Goal: Task Accomplishment & Management: Manage account settings

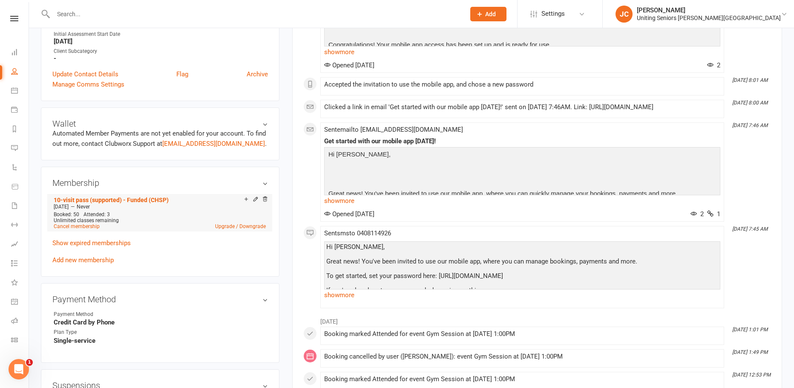
scroll to position [298, 0]
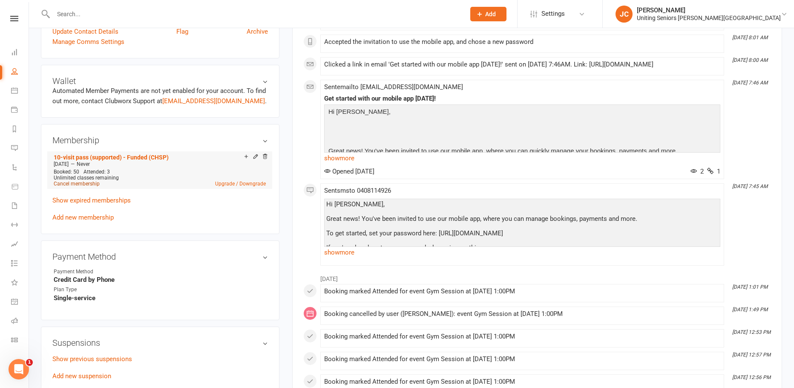
click at [88, 185] on link "Cancel membership" at bounding box center [77, 184] width 46 height 6
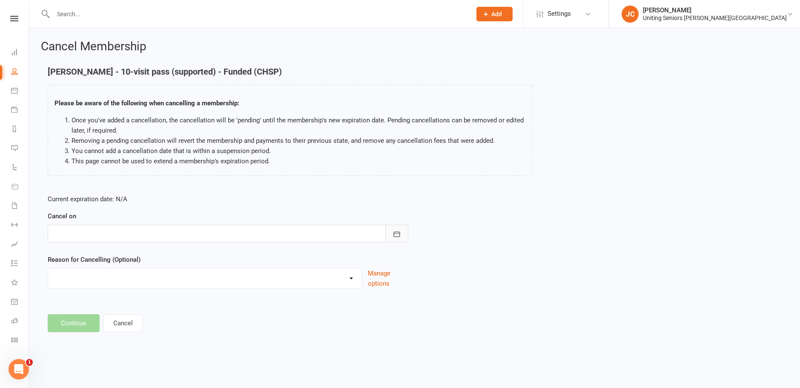
click at [400, 224] on button "button" at bounding box center [396, 233] width 23 height 18
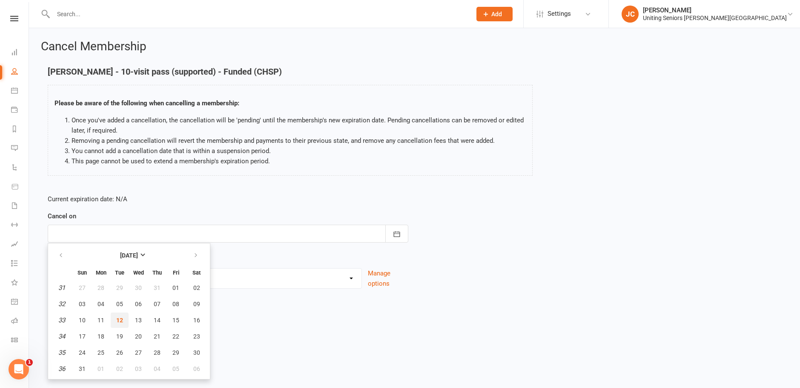
click at [117, 318] on span "12" at bounding box center [119, 319] width 7 height 7
type input "[DATE]"
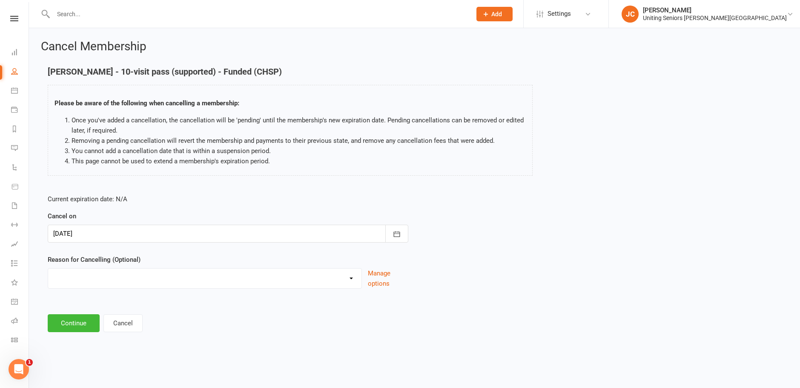
click at [100, 282] on select "Discharged End 10VP Health Holiday Injury Moving to HCP other Transition to CHS…" at bounding box center [204, 276] width 313 height 17
select select "1"
click at [48, 268] on select "Discharged End 10VP Health Holiday Injury Moving to HCP other Transition to CHS…" at bounding box center [204, 276] width 313 height 17
click at [79, 324] on button "Continue" at bounding box center [74, 323] width 52 height 18
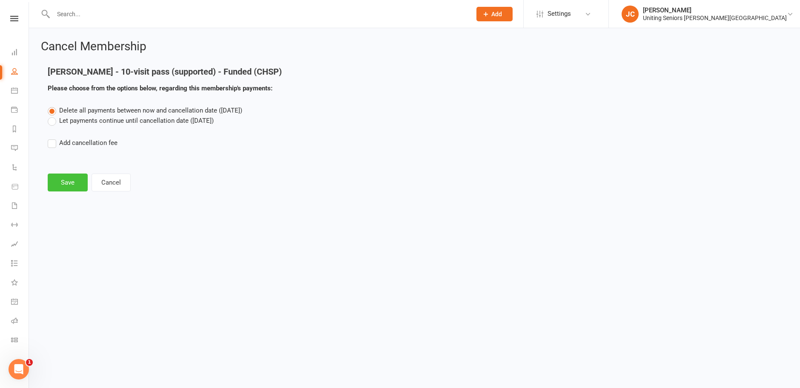
click at [72, 180] on button "Save" at bounding box center [68, 182] width 40 height 18
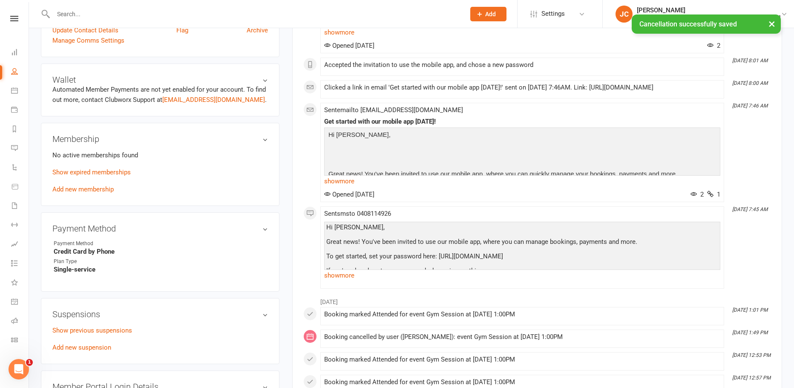
scroll to position [298, 0]
click at [94, 192] on link "Add new membership" at bounding box center [82, 189] width 61 height 8
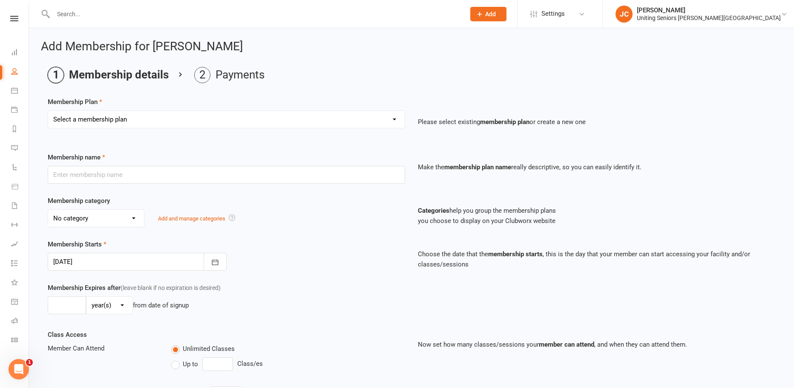
click at [95, 122] on select "Select a membership plan Create new Membership Plan Initial Assessment + Set Up…" at bounding box center [226, 119] width 356 height 17
select select "16"
click at [48, 111] on select "Select a membership plan Create new Membership Plan Initial Assessment + Set Up…" at bounding box center [226, 119] width 356 height 17
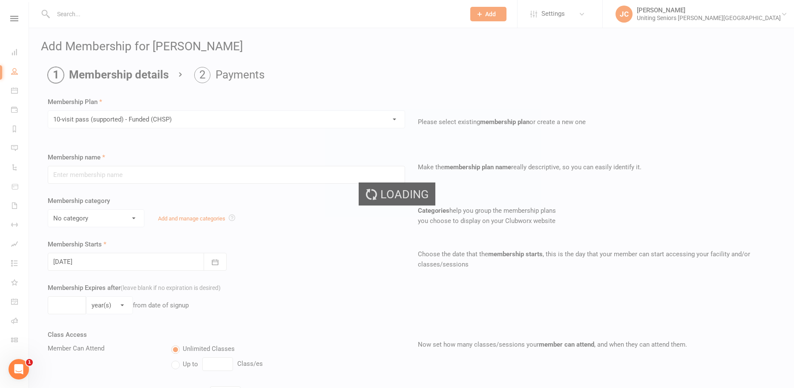
type input "10-visit pass (supported) - Funded (CHSP)"
select select "0"
type input "0"
select select "2"
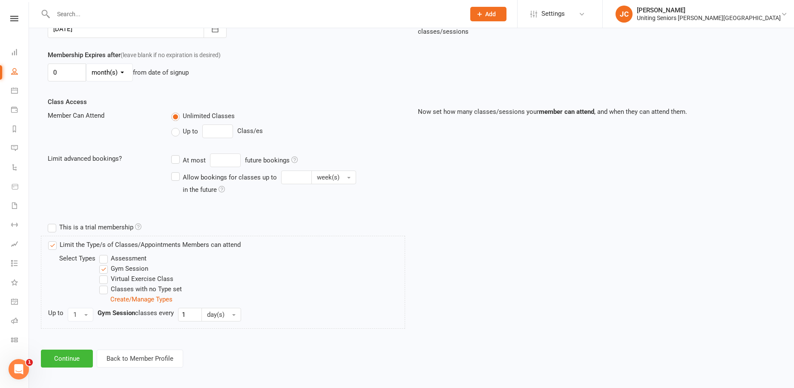
scroll to position [236, 0]
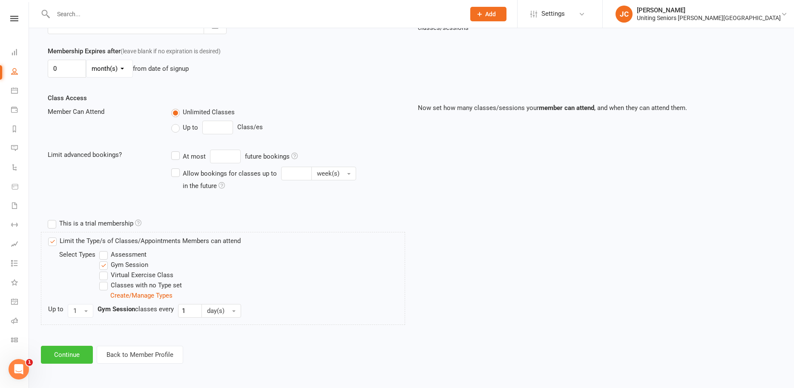
click at [82, 357] on button "Continue" at bounding box center [67, 354] width 52 height 18
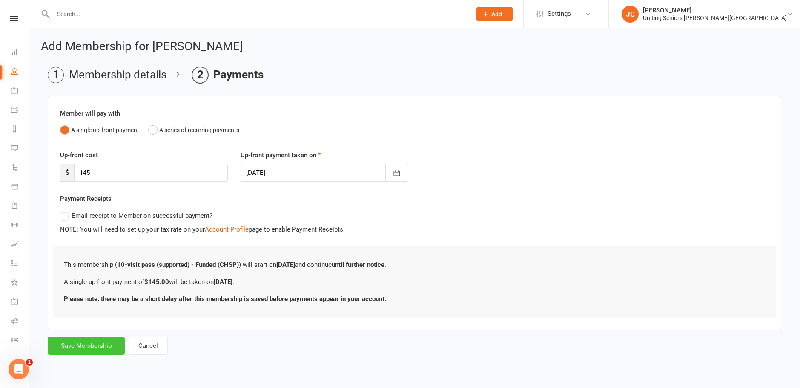
click at [111, 347] on button "Save Membership" at bounding box center [86, 345] width 77 height 18
